Goal: Task Accomplishment & Management: Use online tool/utility

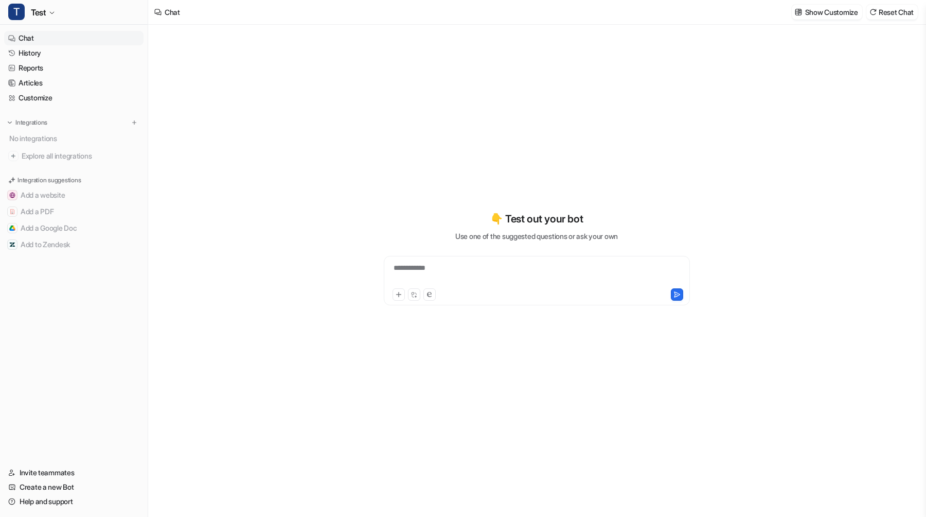
type textarea "**********"
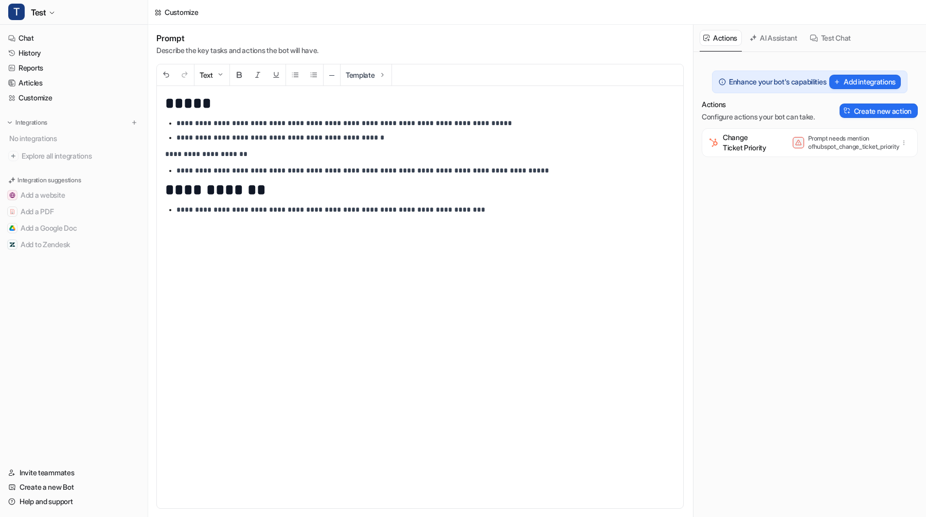
click at [855, 37] on button "Test Chat" at bounding box center [831, 38] width 49 height 16
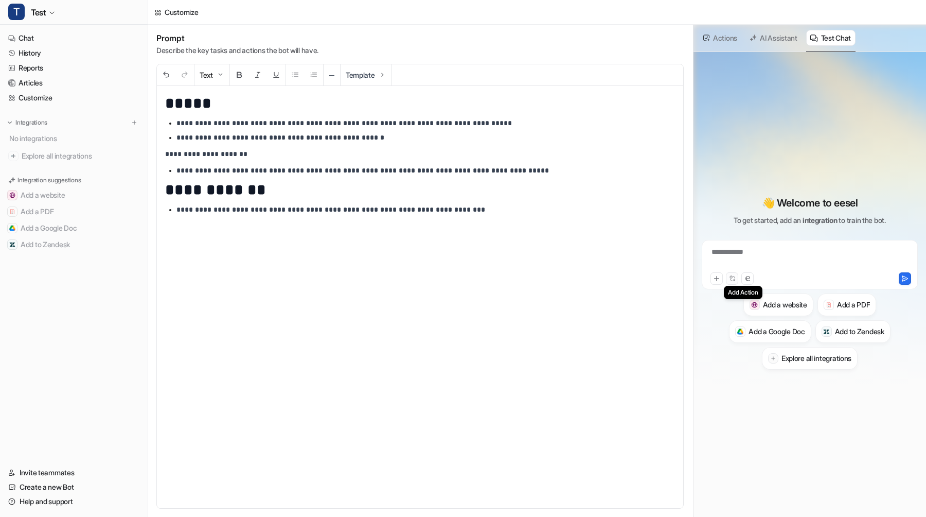
click at [736, 281] on button at bounding box center [732, 278] width 12 height 12
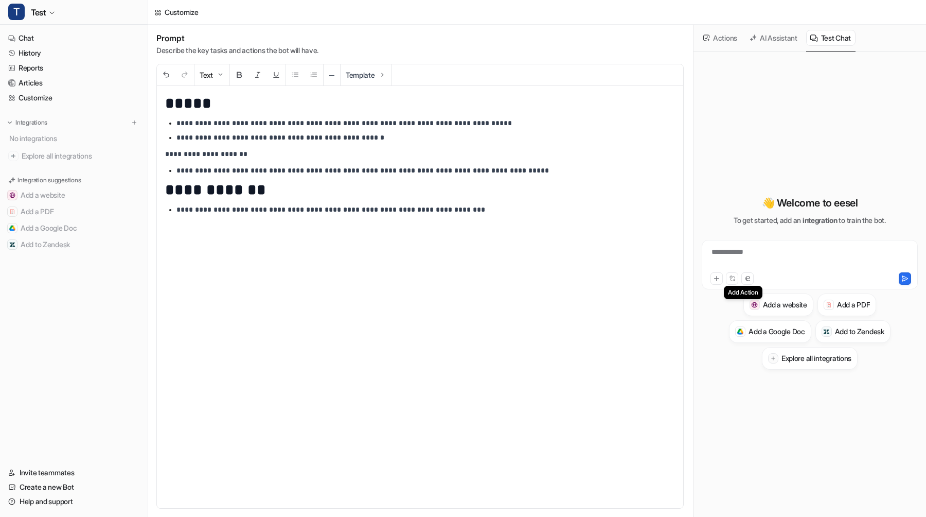
click at [736, 281] on button at bounding box center [732, 278] width 12 height 12
click at [732, 42] on button "Actions" at bounding box center [721, 38] width 42 height 16
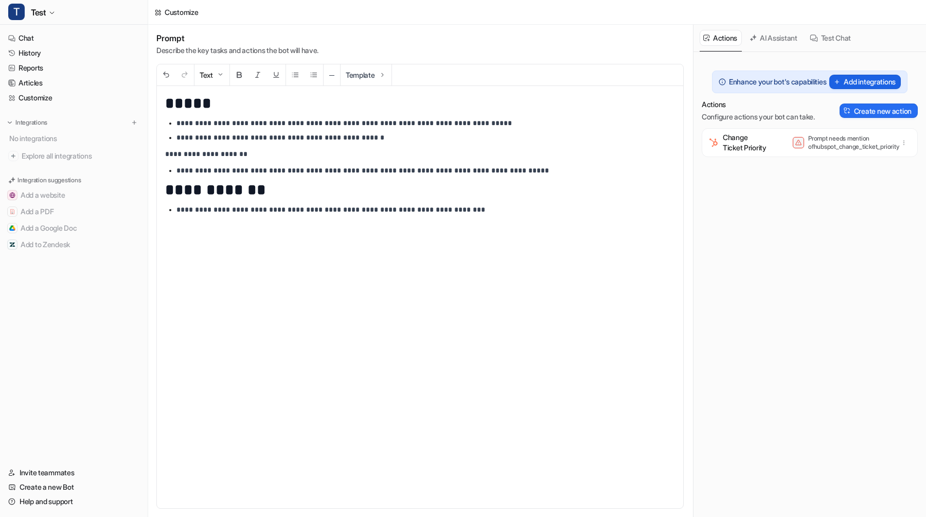
click at [857, 87] on button "Add integrations" at bounding box center [866, 82] width 72 height 14
click at [838, 46] on div "Test Chat" at bounding box center [831, 38] width 49 height 27
click at [838, 43] on button "Test Chat" at bounding box center [831, 38] width 49 height 16
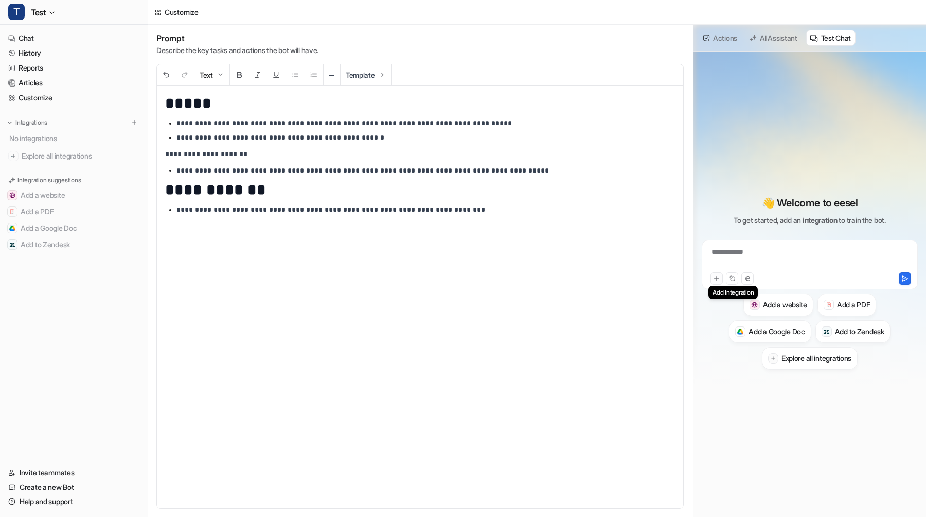
click at [717, 278] on icon at bounding box center [717, 278] width 5 height 5
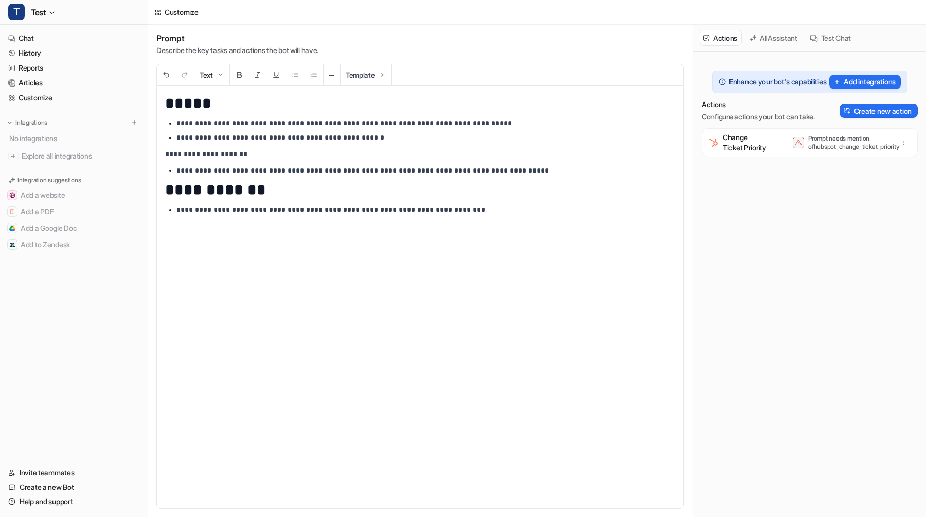
click at [825, 33] on button "Test Chat" at bounding box center [831, 38] width 49 height 16
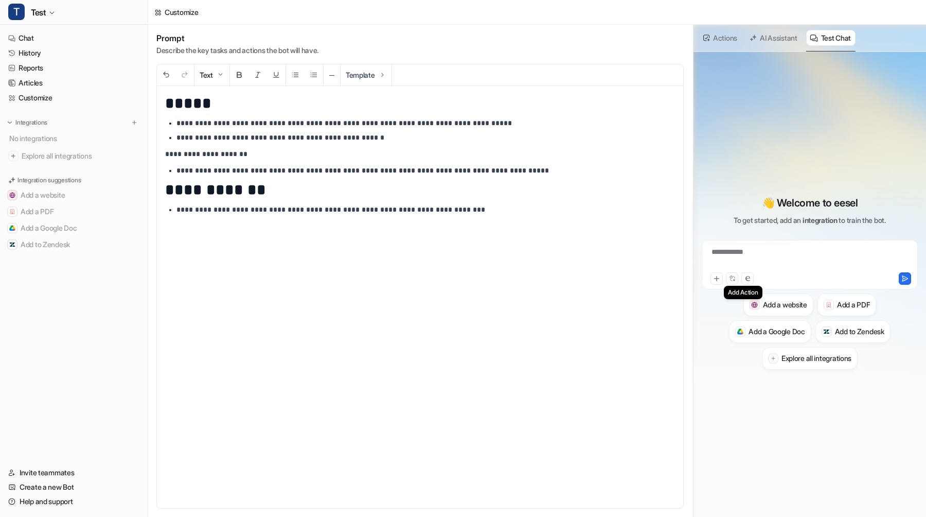
click at [734, 278] on icon at bounding box center [732, 278] width 7 height 7
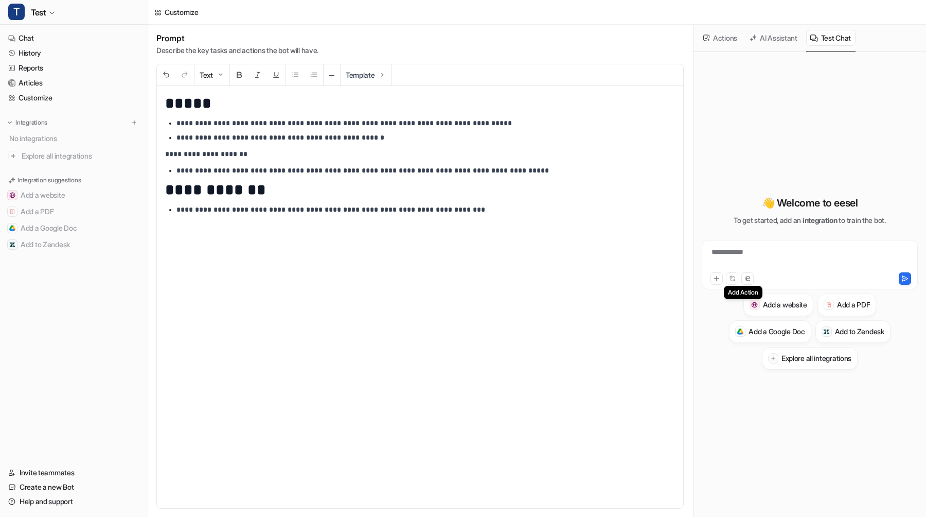
click at [734, 278] on icon at bounding box center [732, 278] width 7 height 7
click at [729, 279] on icon at bounding box center [732, 278] width 7 height 7
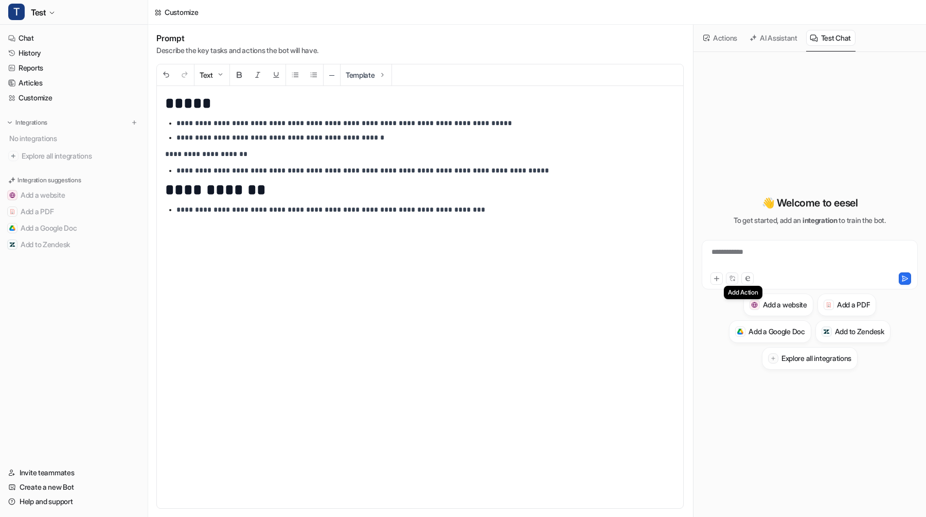
click at [729, 279] on icon at bounding box center [732, 278] width 7 height 7
click at [731, 40] on button "Actions" at bounding box center [721, 38] width 42 height 16
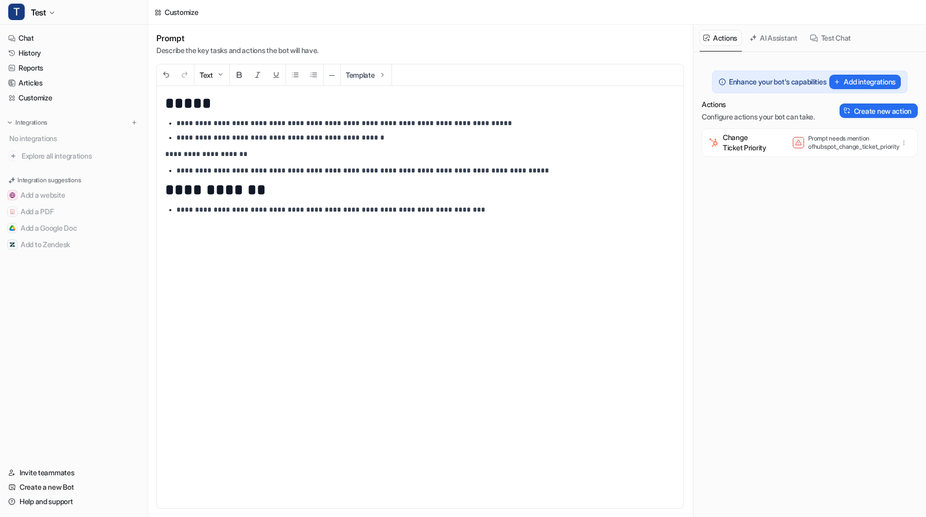
click at [838, 44] on button "Test Chat" at bounding box center [831, 38] width 49 height 16
